Goal: Register for event/course

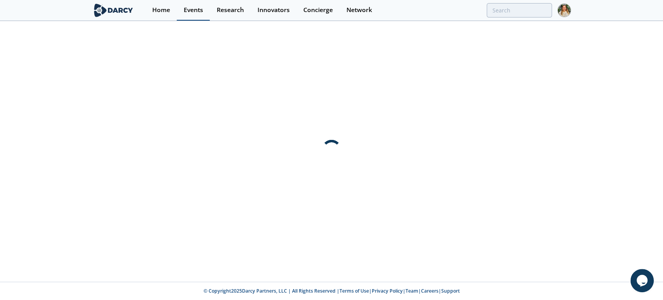
click at [190, 8] on div "Events" at bounding box center [193, 10] width 19 height 6
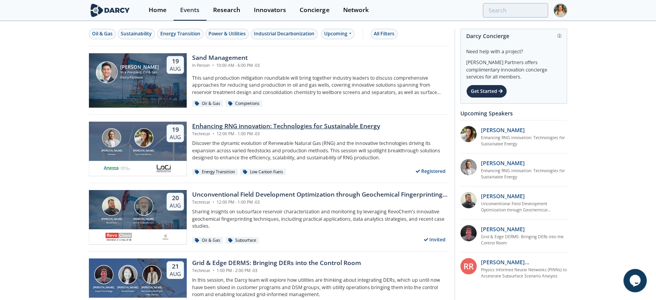
click at [198, 125] on div "Enhancing RNG innovation: Technologies for Sustainable Energy" at bounding box center [286, 126] width 188 height 9
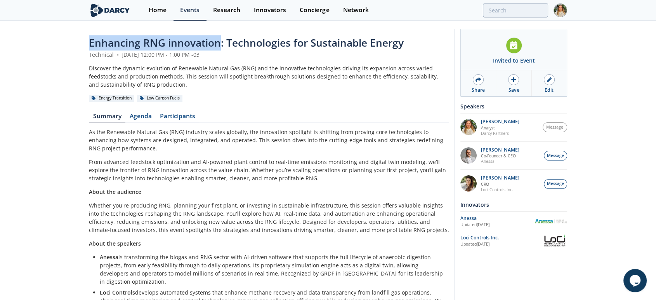
drag, startPoint x: 87, startPoint y: 39, endPoint x: 219, endPoint y: 39, distance: 131.7
click at [219, 39] on div "Enhancing RNG innovation: Technologies for Sustainable Energy Technical • [DATE…" at bounding box center [328, 181] width 656 height 318
copy span "Enhancing RNG innovation"
click at [124, 47] on span "Enhancing RNG innovation: Technologies for Sustainable Energy" at bounding box center [246, 43] width 315 height 14
drag, startPoint x: 89, startPoint y: 42, endPoint x: 220, endPoint y: 38, distance: 131.3
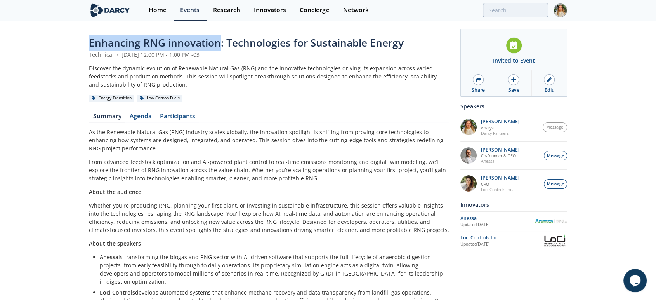
click at [220, 38] on span "Enhancing RNG innovation: Technologies for Sustainable Energy" at bounding box center [246, 43] width 315 height 14
copy span "Enhancing RNG innovation"
